Goal: Navigation & Orientation: Find specific page/section

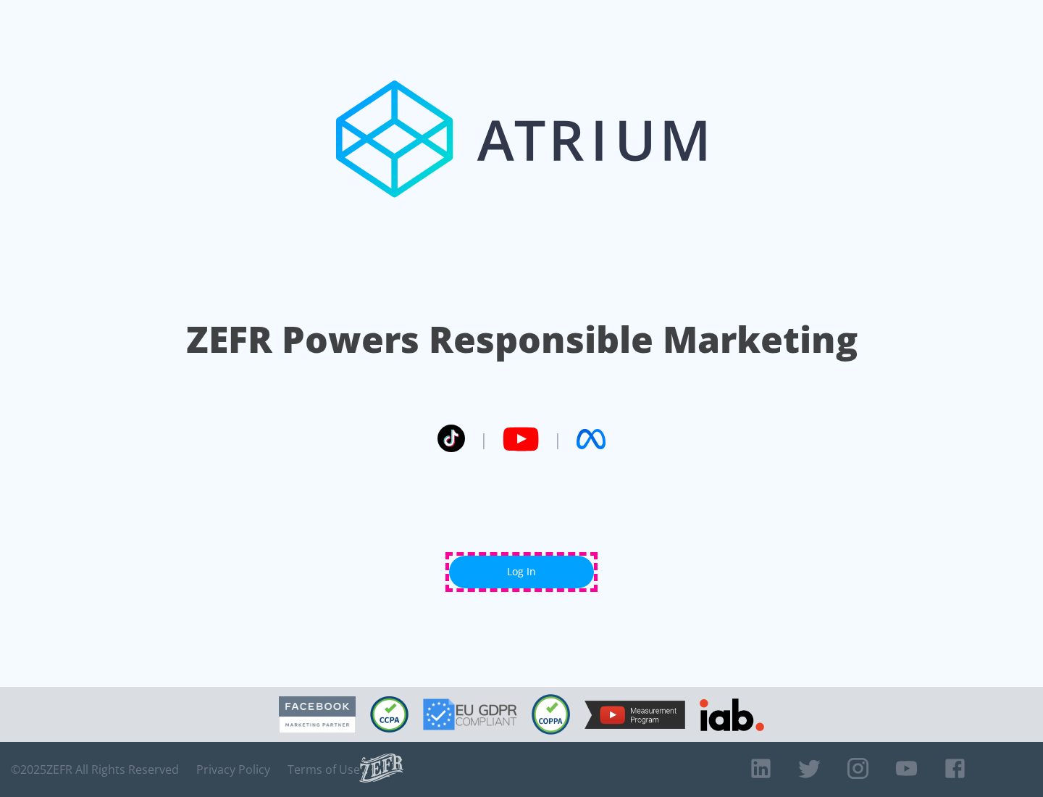
click at [522, 572] on link "Log In" at bounding box center [521, 572] width 145 height 33
